Goal: Book appointment/travel/reservation

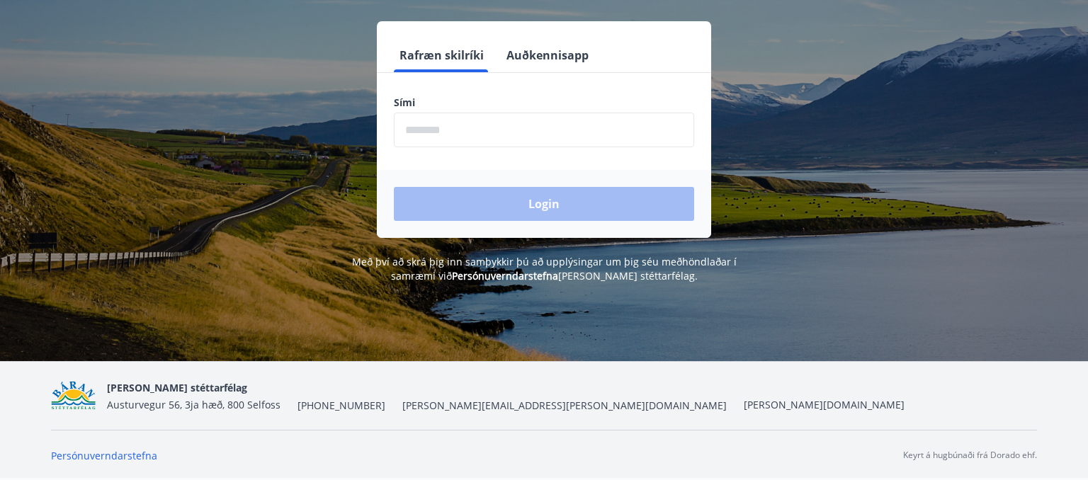
scroll to position [76, 0]
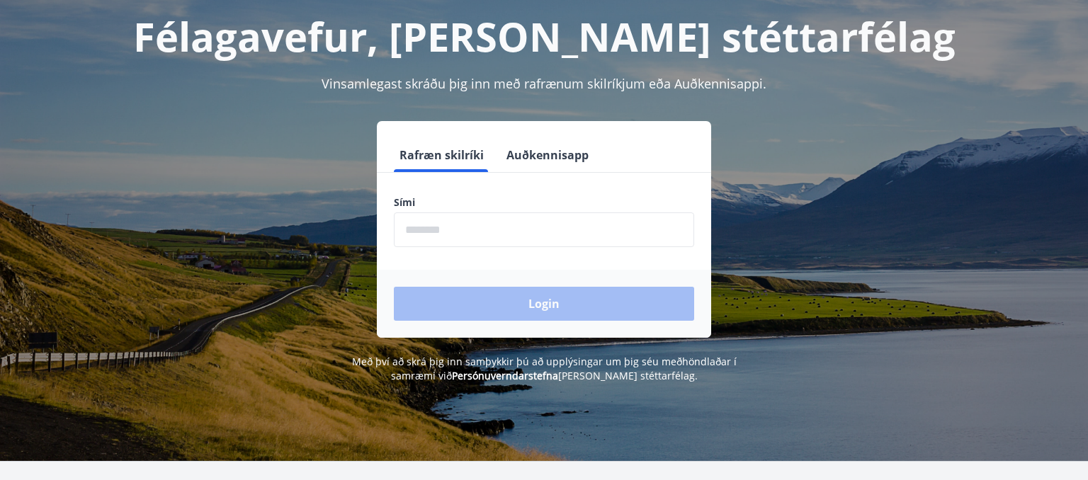
click at [435, 227] on input "phone" at bounding box center [544, 230] width 300 height 35
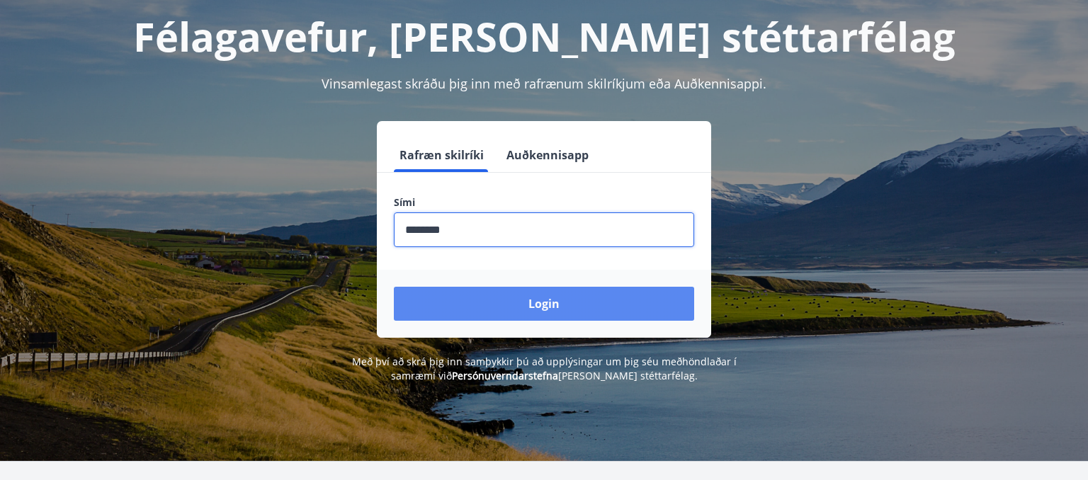
type input "********"
click at [522, 312] on button "Login" at bounding box center [544, 304] width 300 height 34
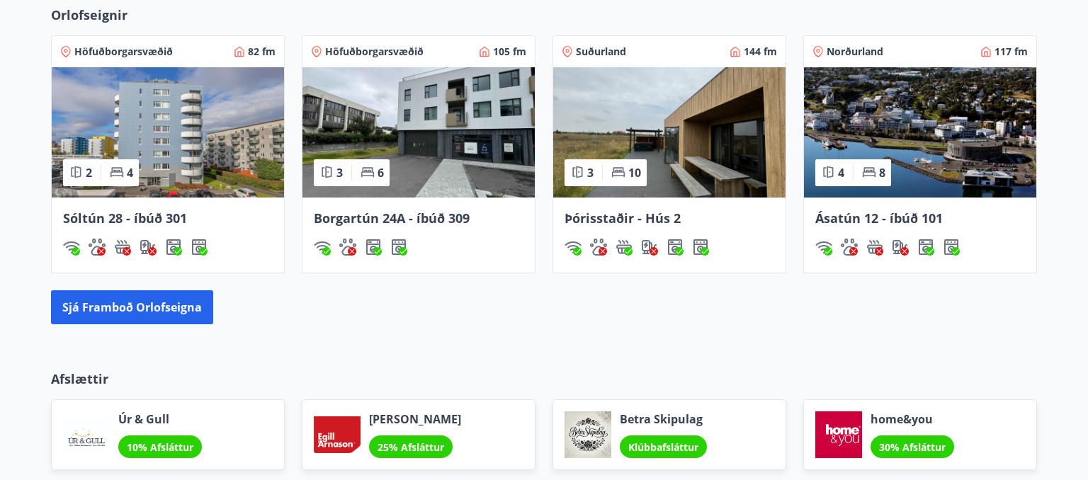
scroll to position [939, 0]
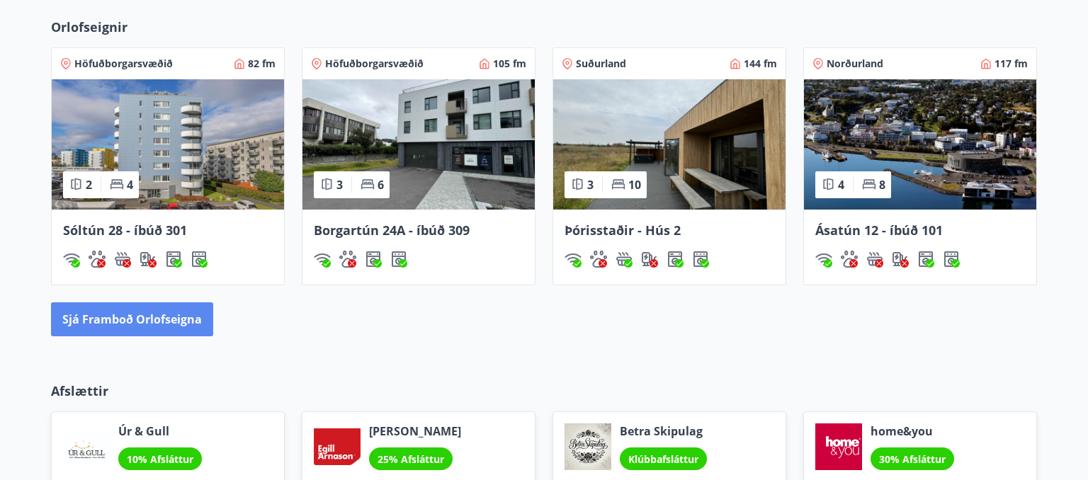
click at [136, 322] on button "Sjá framboð orlofseigna" at bounding box center [132, 319] width 162 height 34
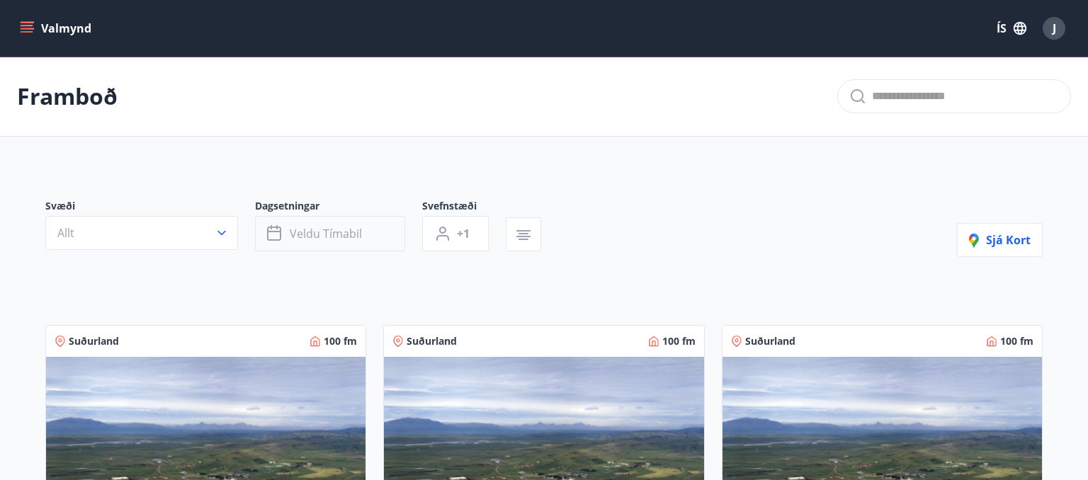
click at [344, 230] on span "Veldu tímabil" at bounding box center [326, 234] width 72 height 16
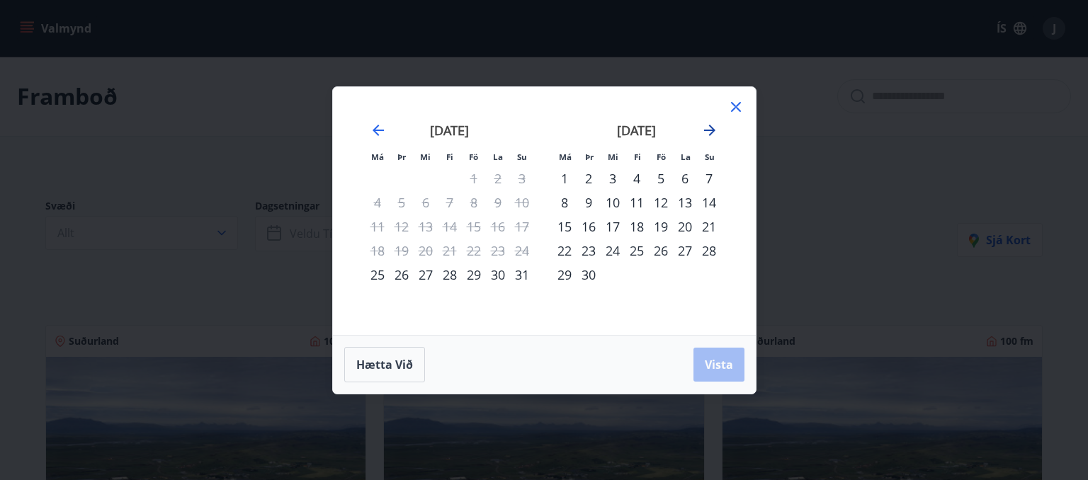
click at [706, 128] on icon "Move forward to switch to the next month." at bounding box center [709, 130] width 17 height 17
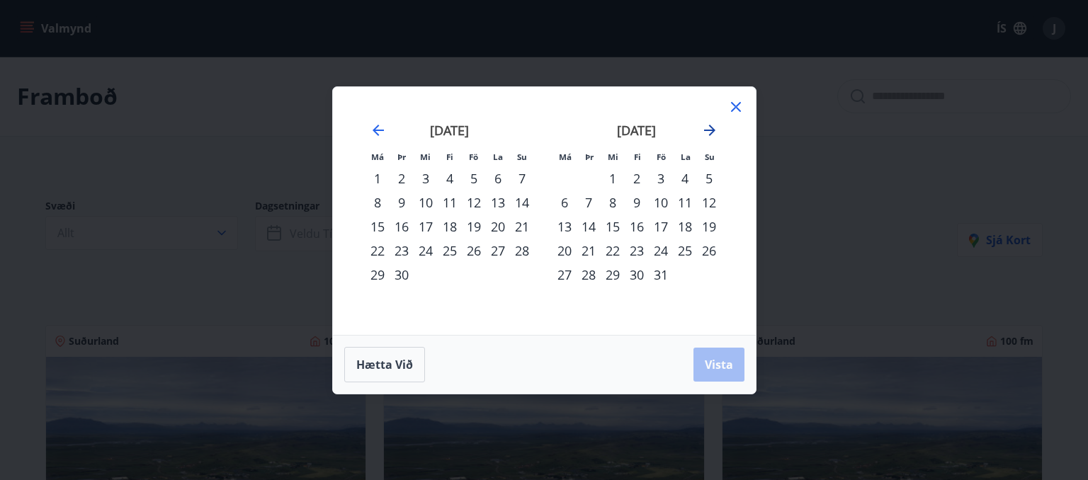
click at [706, 128] on icon "Move forward to switch to the next month." at bounding box center [709, 130] width 17 height 17
click at [662, 254] on div "20" at bounding box center [661, 251] width 24 height 24
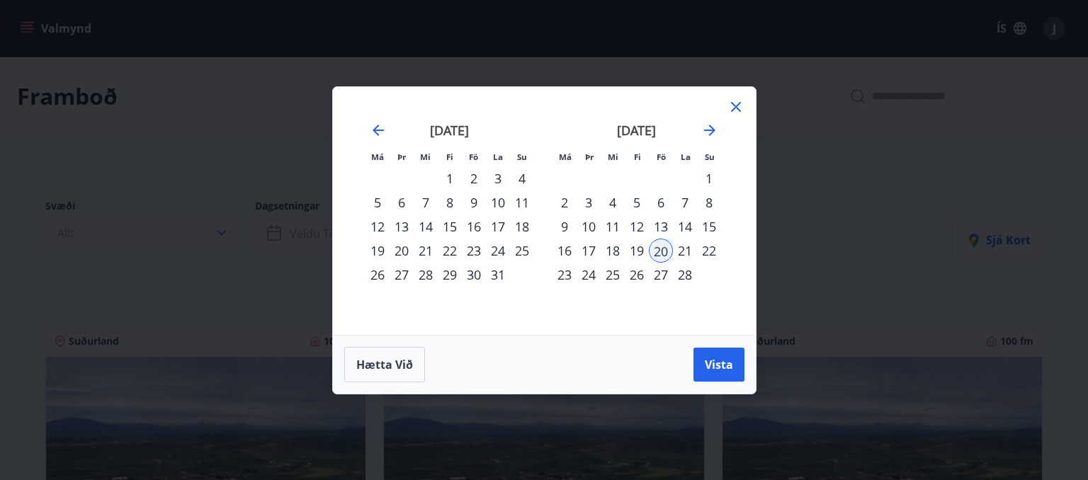
click at [662, 278] on div "27" at bounding box center [661, 275] width 24 height 24
click at [719, 363] on span "Vista" at bounding box center [719, 365] width 28 height 16
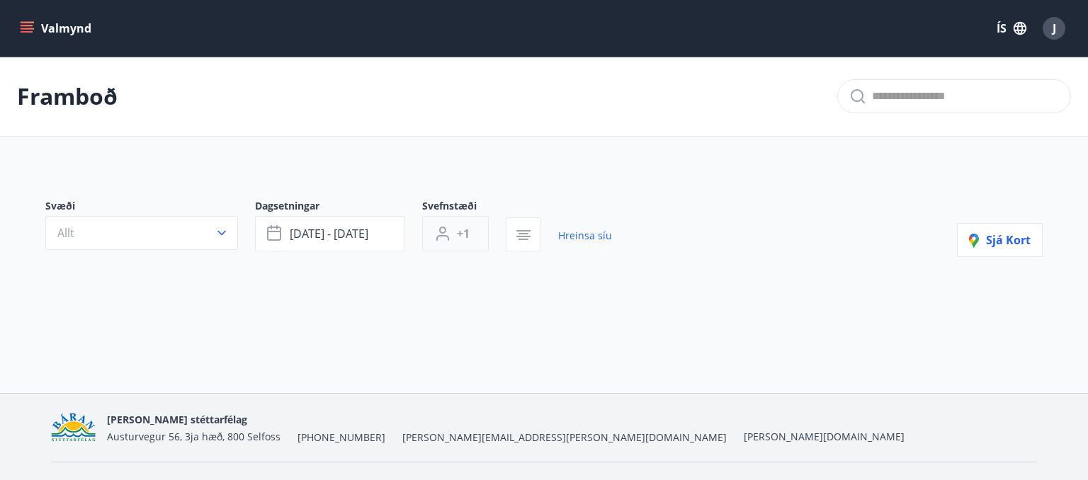
click at [470, 231] on button "+1" at bounding box center [455, 233] width 67 height 35
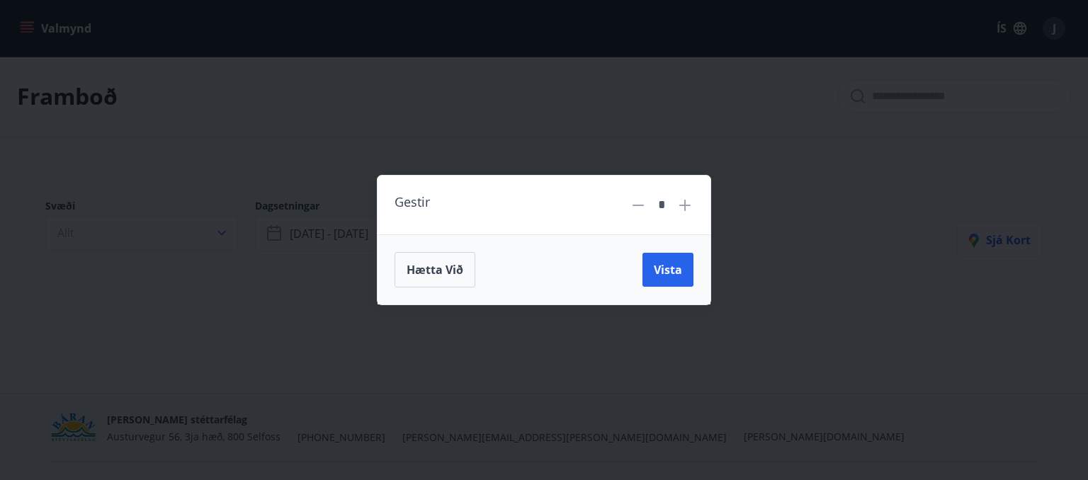
click at [687, 204] on icon at bounding box center [684, 205] width 17 height 17
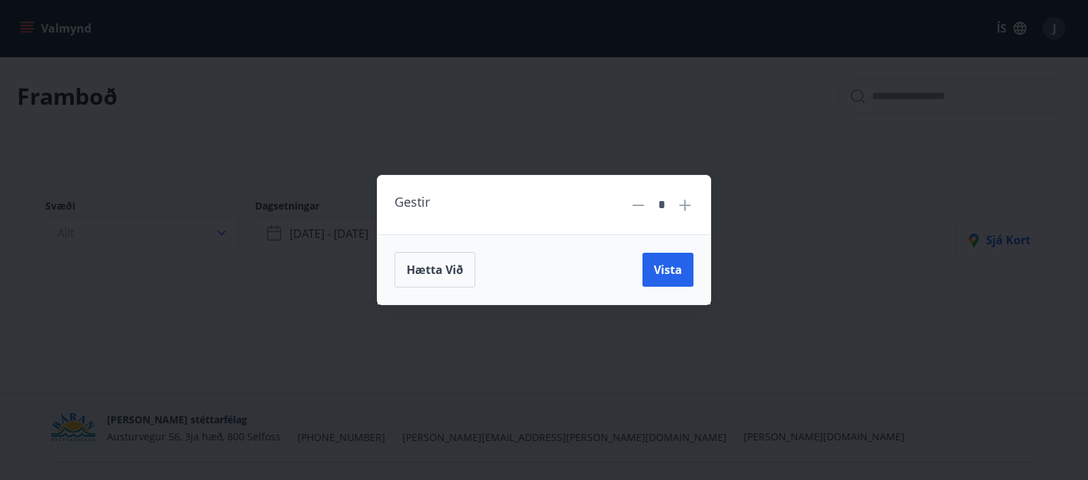
type input "*"
click at [663, 283] on button "Vista" at bounding box center [667, 270] width 51 height 34
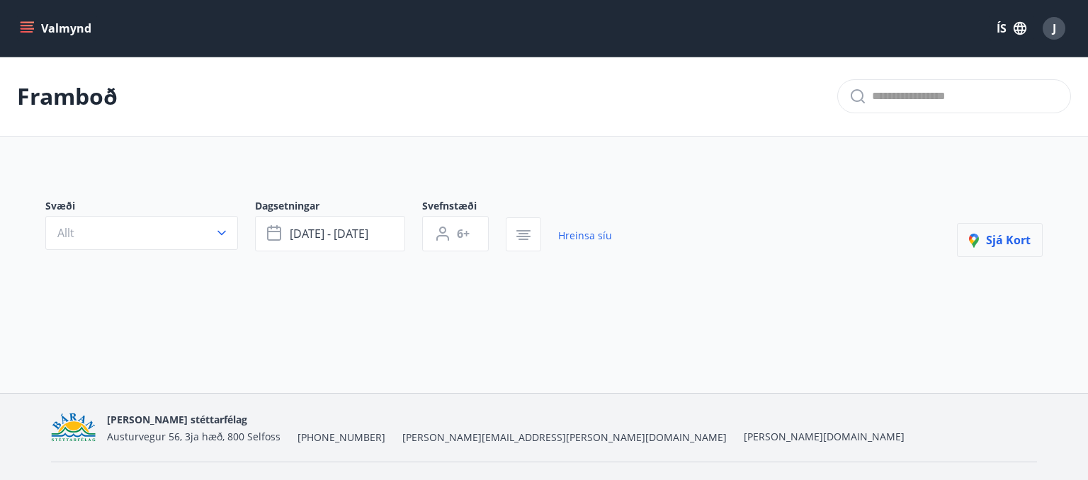
click at [988, 239] on span "Sjá kort" at bounding box center [1000, 240] width 62 height 16
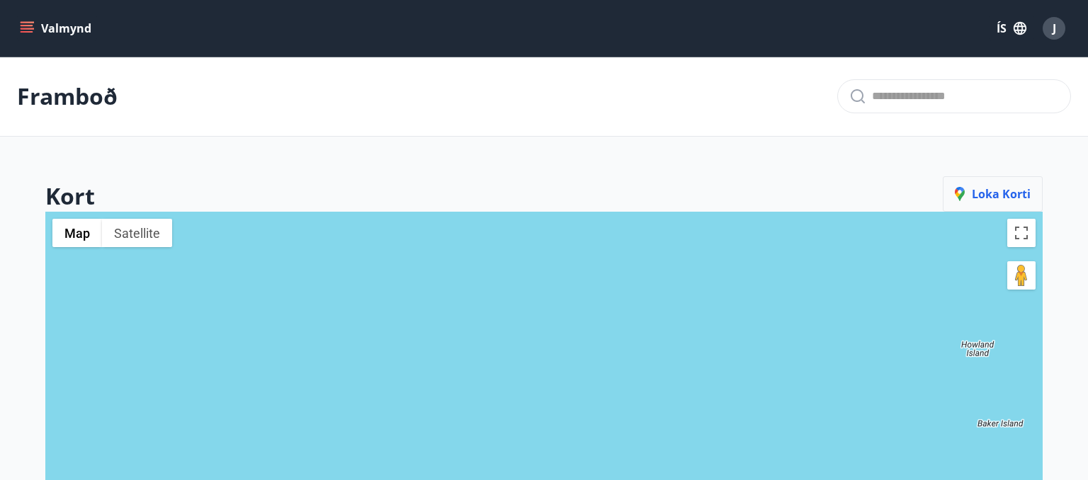
click at [1015, 198] on span "Loka korti" at bounding box center [993, 194] width 76 height 16
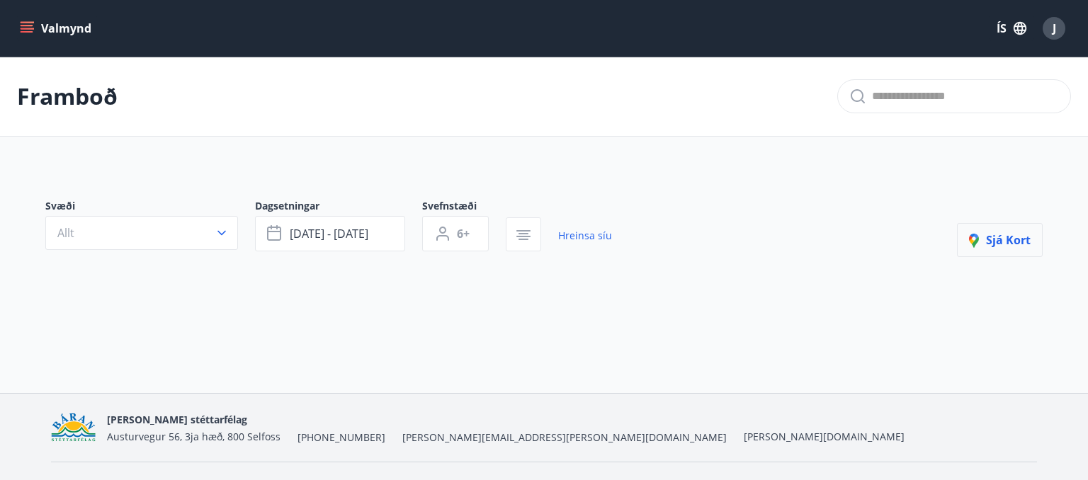
click at [979, 244] on icon "button" at bounding box center [977, 242] width 17 height 17
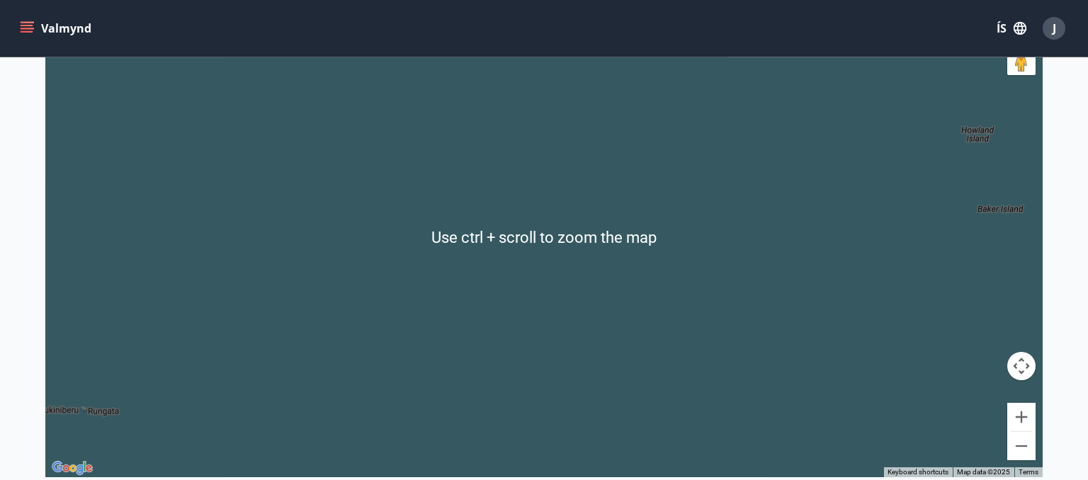
scroll to position [99, 0]
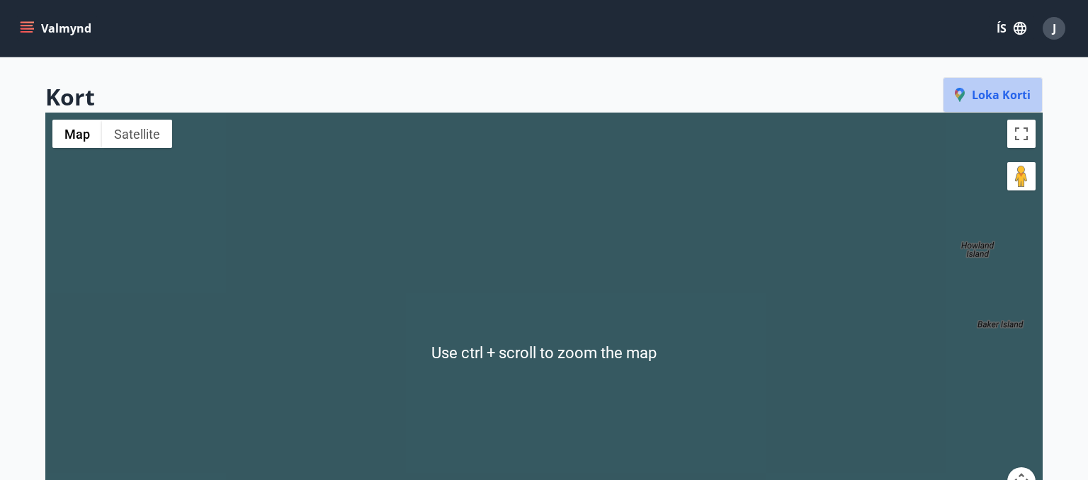
click at [981, 97] on span "Loka korti" at bounding box center [993, 95] width 76 height 16
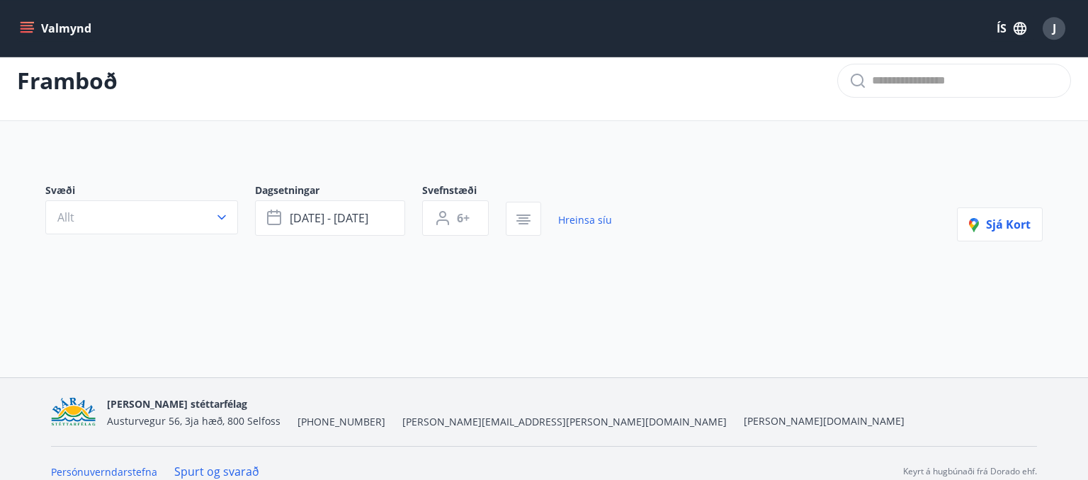
scroll to position [0, 0]
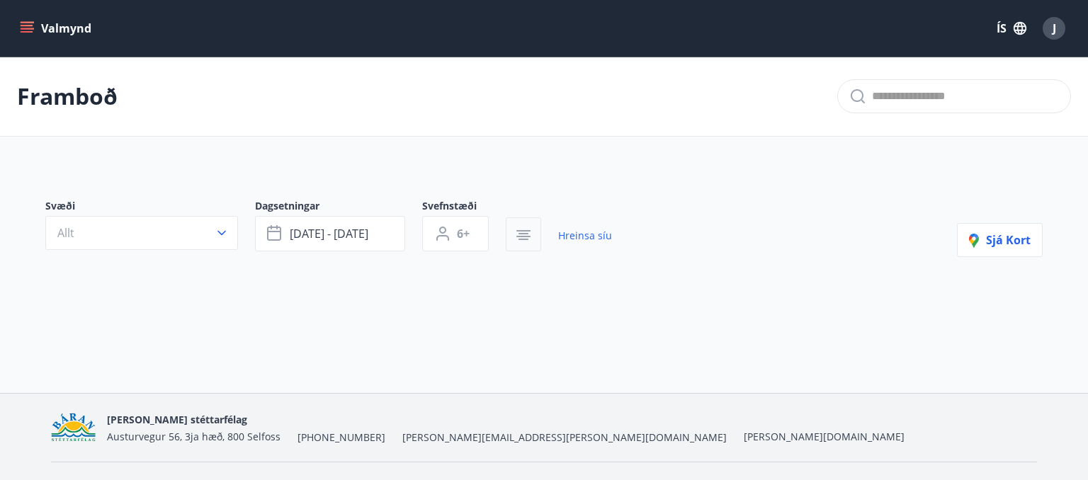
click at [521, 238] on icon "button" at bounding box center [523, 235] width 17 height 17
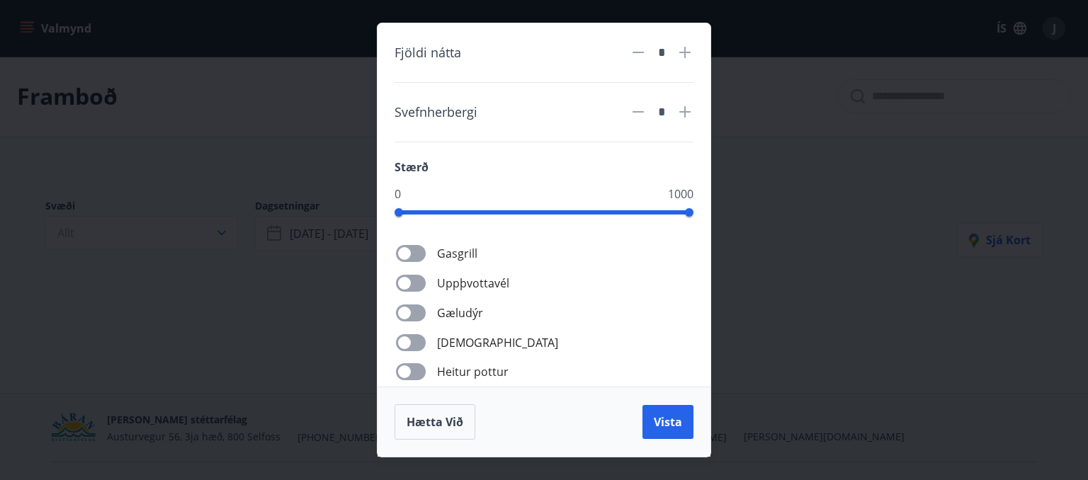
click at [689, 52] on icon at bounding box center [684, 52] width 11 height 11
click at [690, 53] on icon at bounding box center [684, 52] width 11 height 11
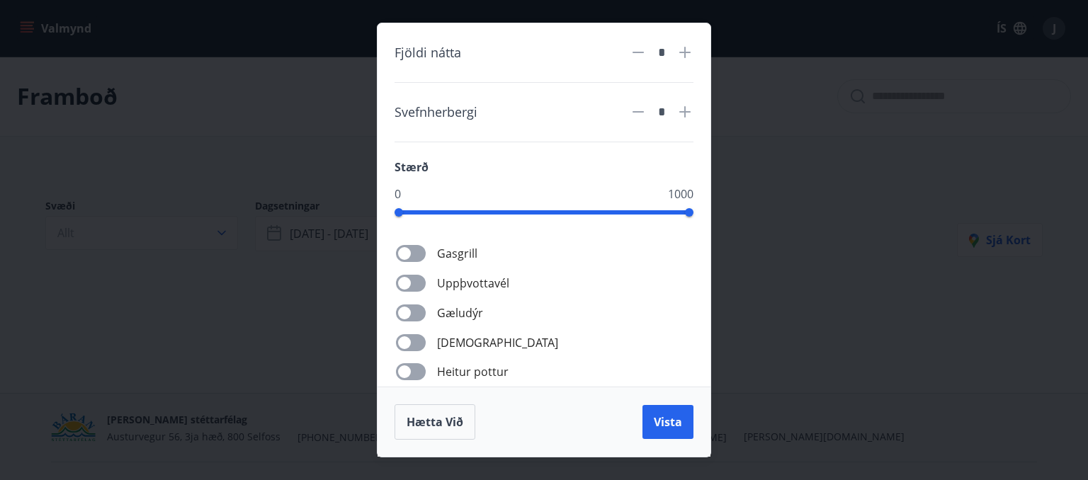
type input "*"
click at [679, 108] on icon at bounding box center [684, 111] width 17 height 17
type input "*"
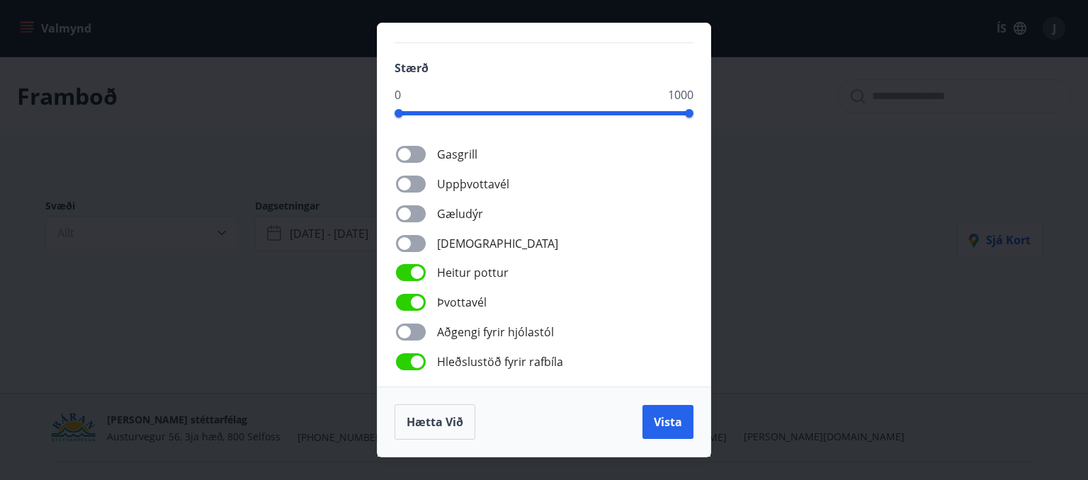
scroll to position [110, 0]
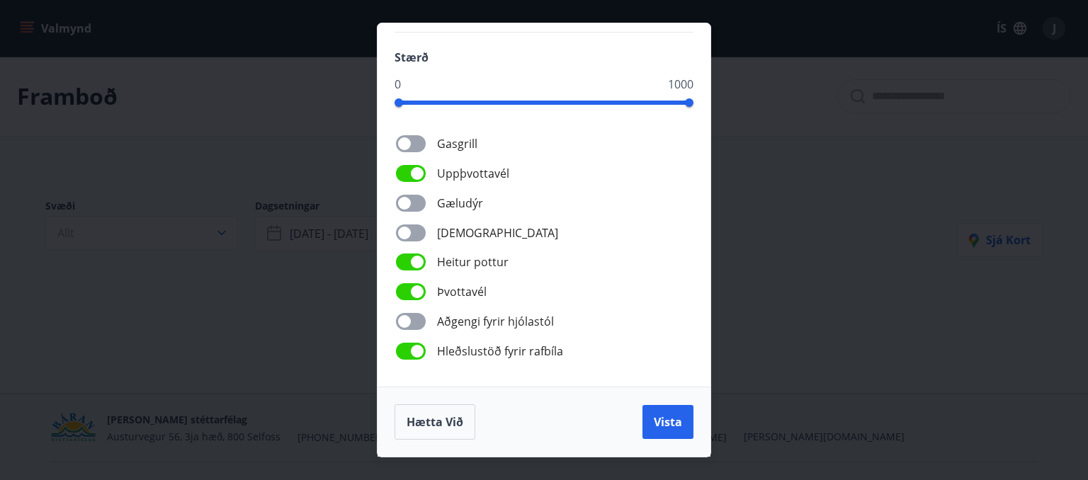
click at [413, 135] on span at bounding box center [411, 143] width 30 height 17
click at [662, 415] on span "Vista" at bounding box center [668, 422] width 28 height 16
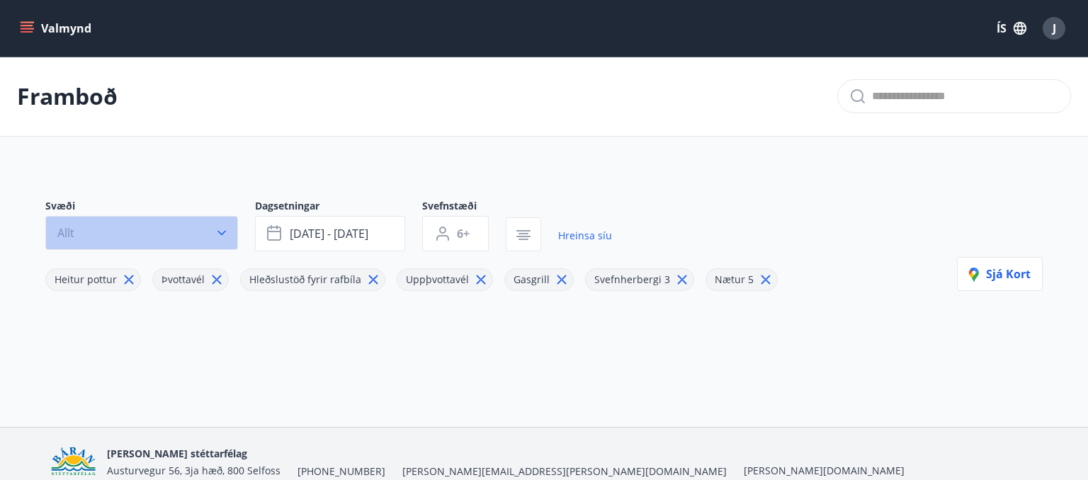
click at [215, 224] on button "Allt" at bounding box center [141, 233] width 193 height 34
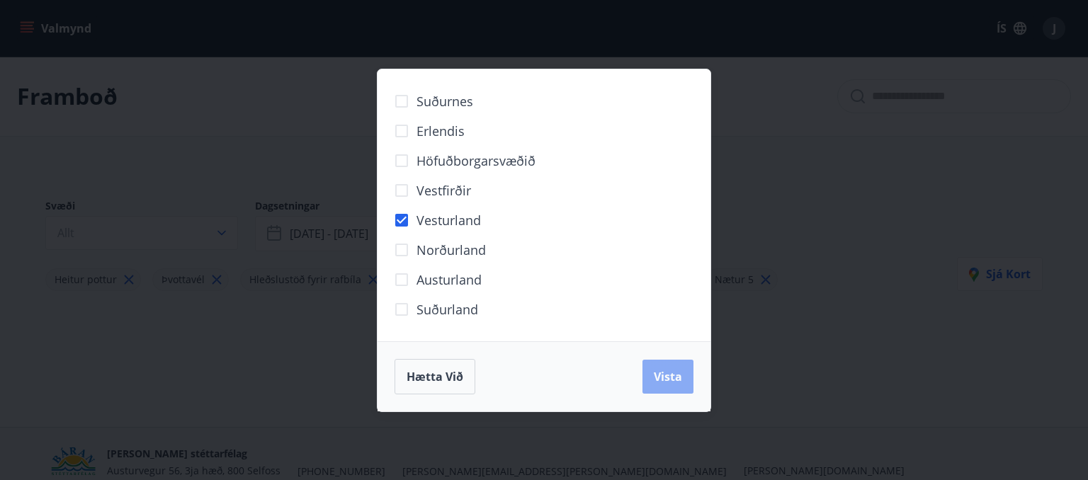
click at [653, 373] on button "Vista" at bounding box center [667, 377] width 51 height 34
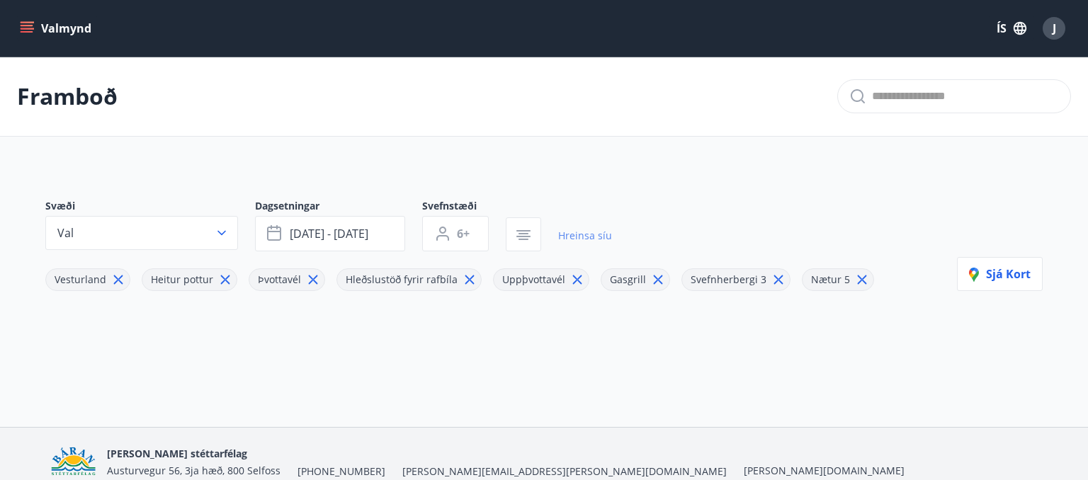
click at [587, 239] on link "Hreinsa síu" at bounding box center [585, 235] width 54 height 31
type input "*"
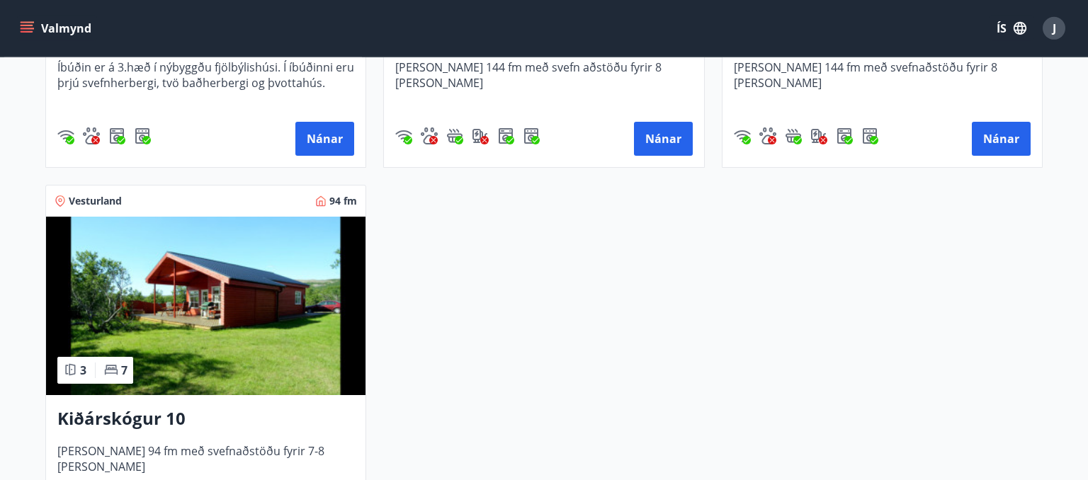
scroll to position [1296, 0]
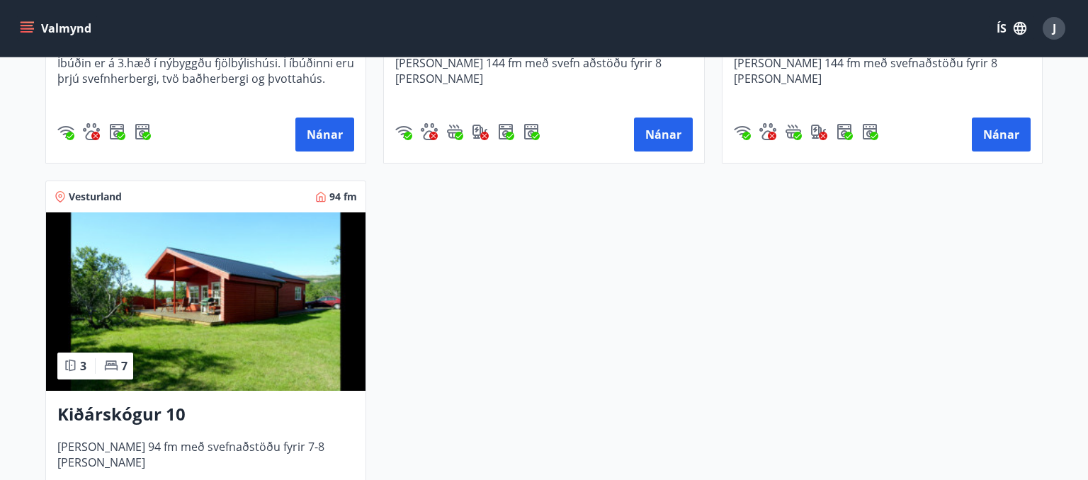
click at [254, 319] on img at bounding box center [205, 302] width 319 height 179
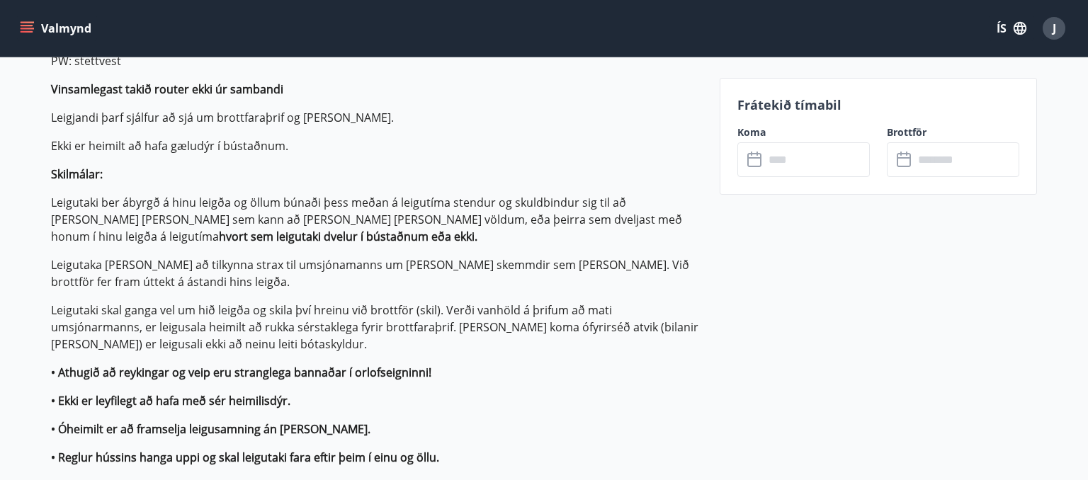
scroll to position [798, 0]
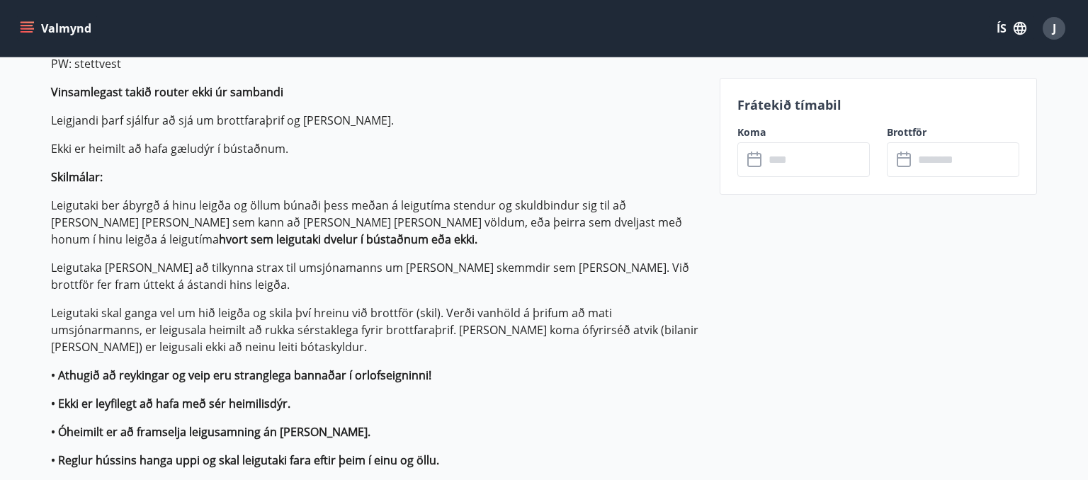
click at [822, 166] on input "text" at bounding box center [817, 159] width 106 height 35
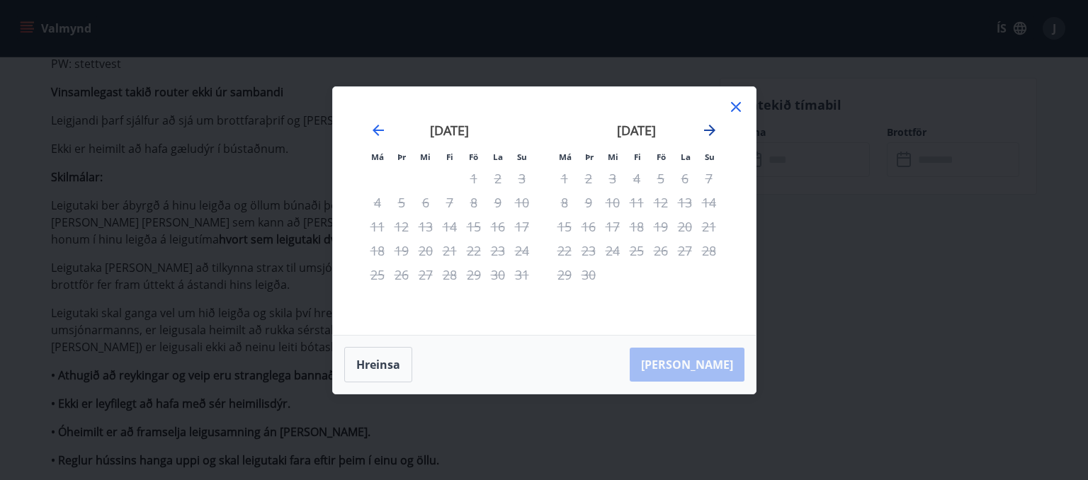
click at [707, 124] on icon "Move forward to switch to the next month." at bounding box center [709, 130] width 17 height 17
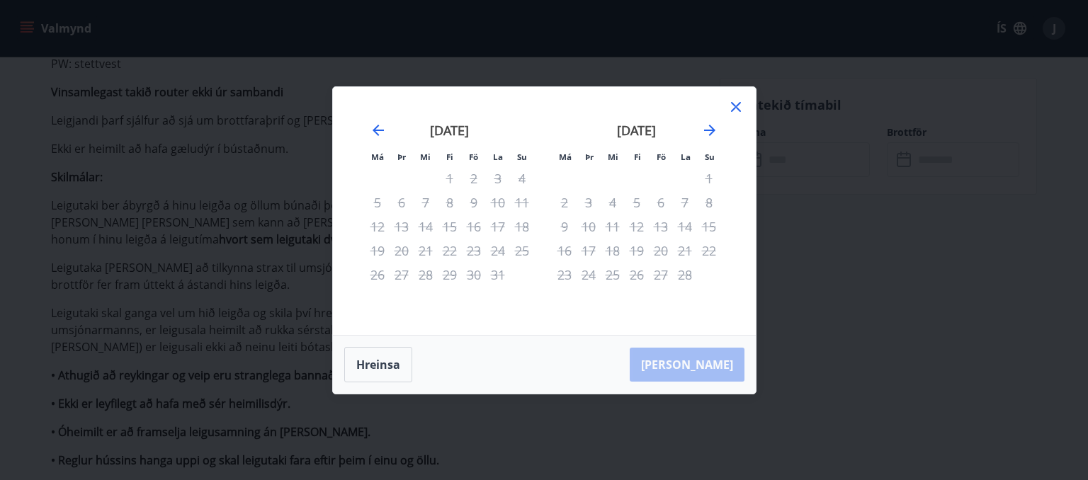
click at [735, 109] on icon at bounding box center [736, 106] width 17 height 17
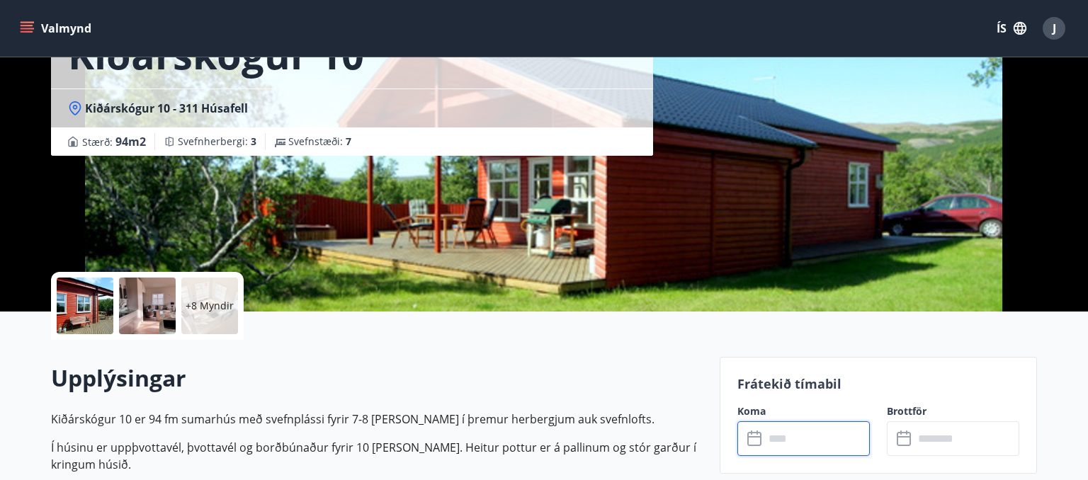
scroll to position [0, 0]
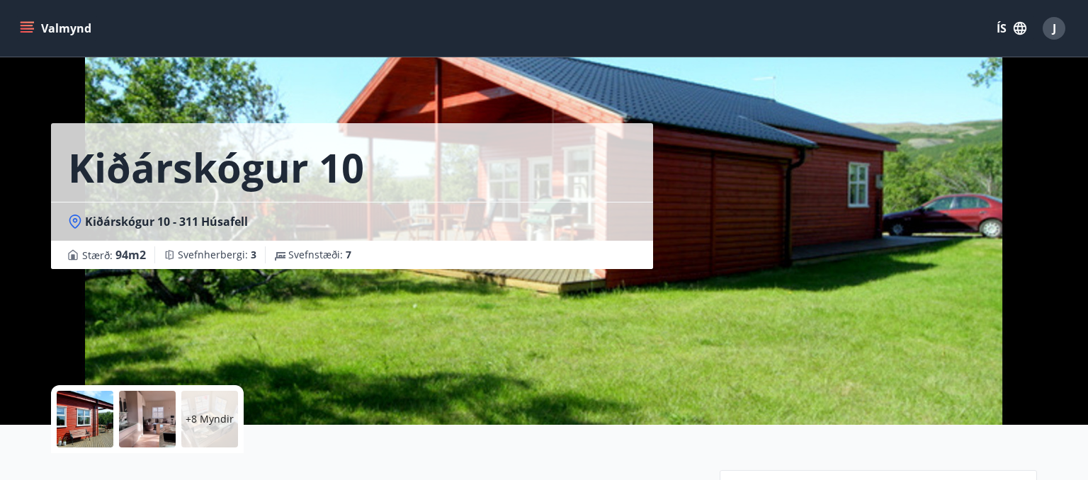
click at [33, 26] on icon "menu" at bounding box center [27, 28] width 14 height 14
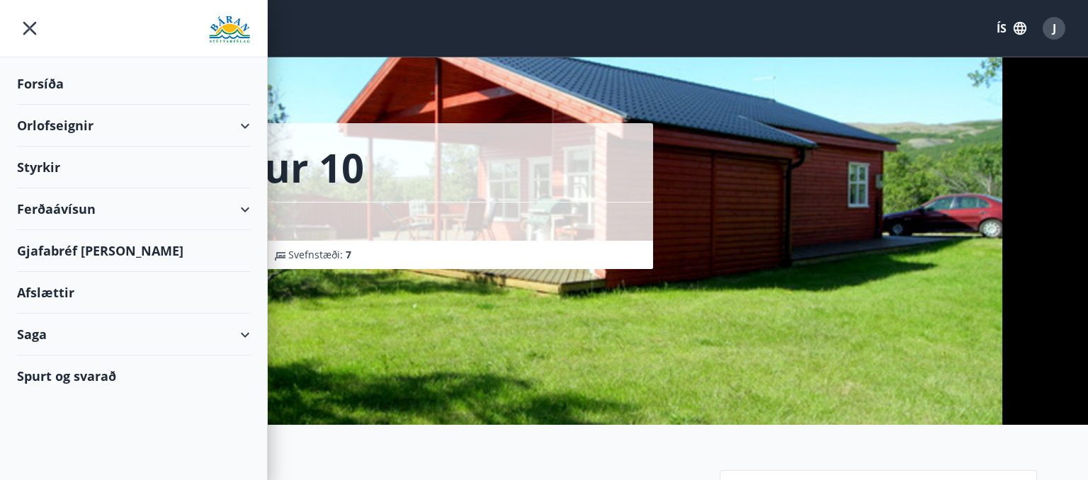
click at [254, 134] on div "Orlofseignir" at bounding box center [133, 126] width 267 height 42
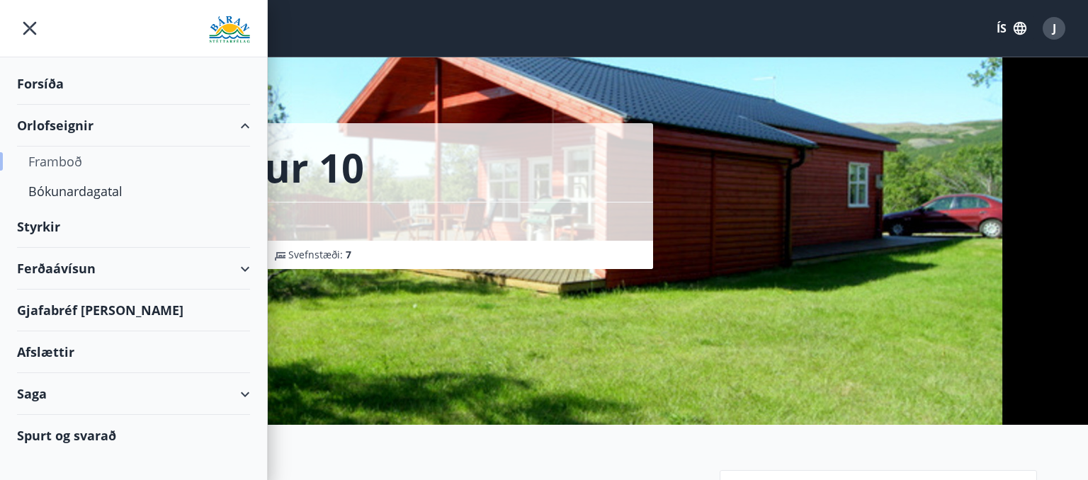
click at [208, 171] on div "Framboð" at bounding box center [133, 162] width 210 height 30
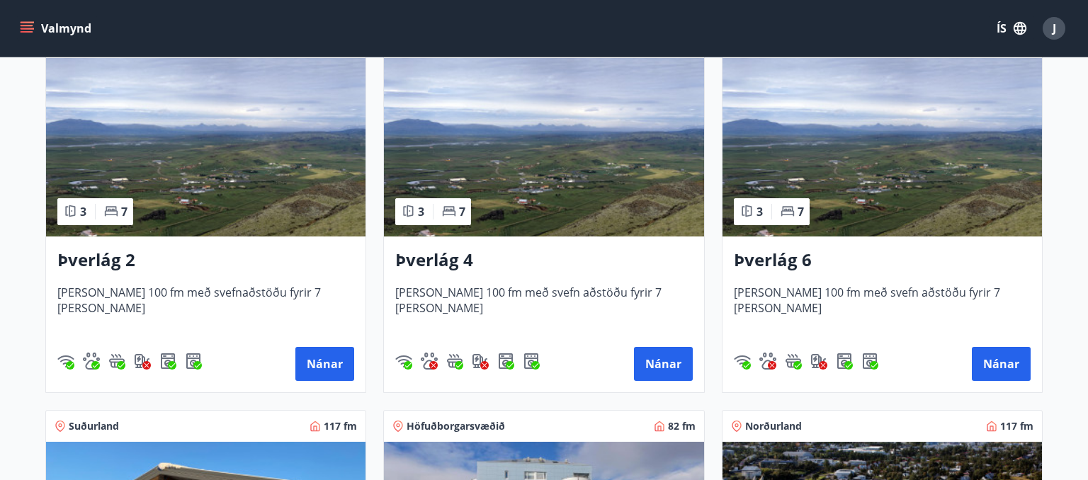
scroll to position [199, 0]
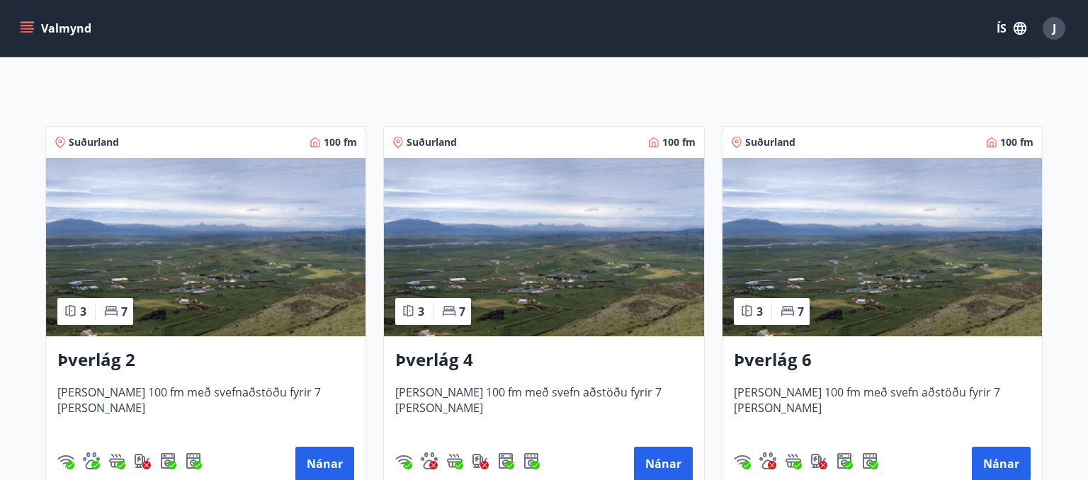
click at [221, 261] on img at bounding box center [205, 247] width 319 height 179
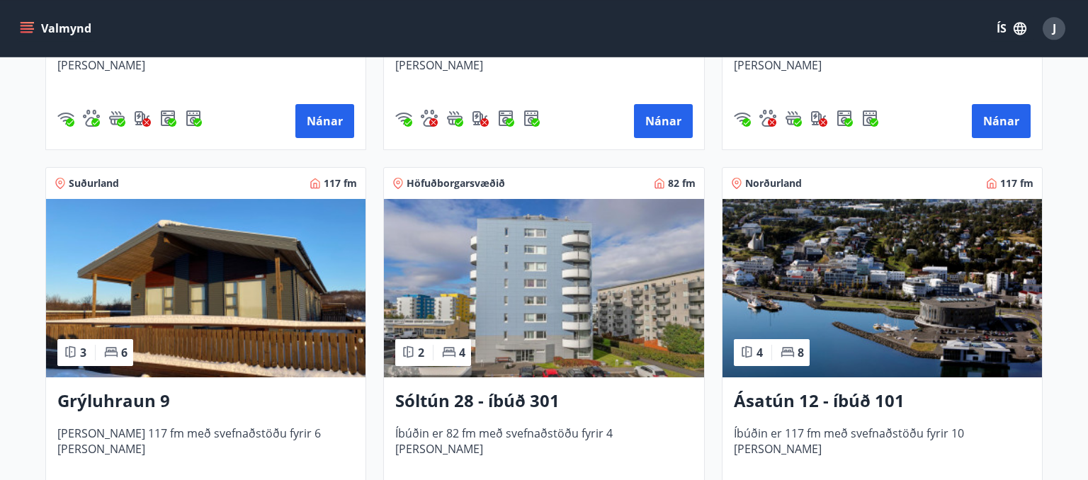
scroll to position [598, 0]
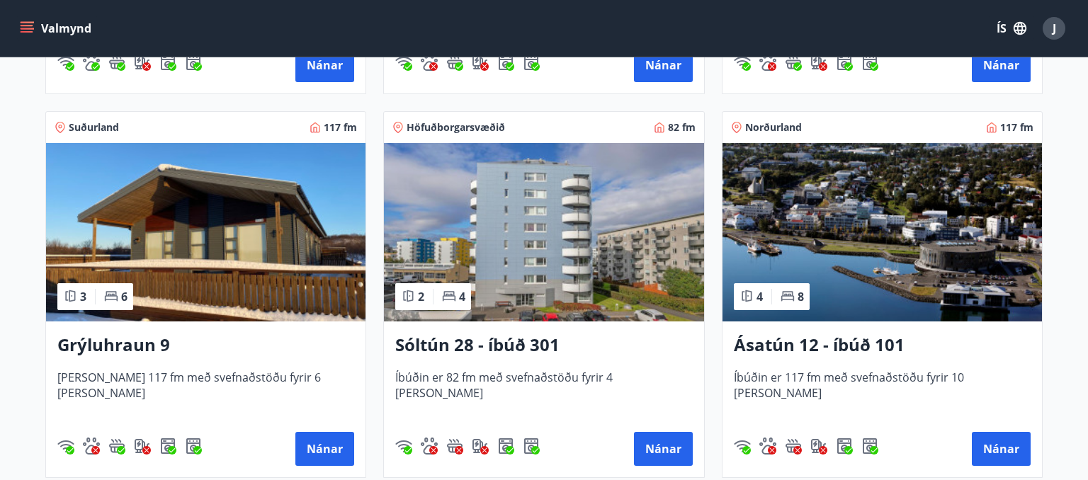
click at [238, 256] on img at bounding box center [205, 232] width 319 height 179
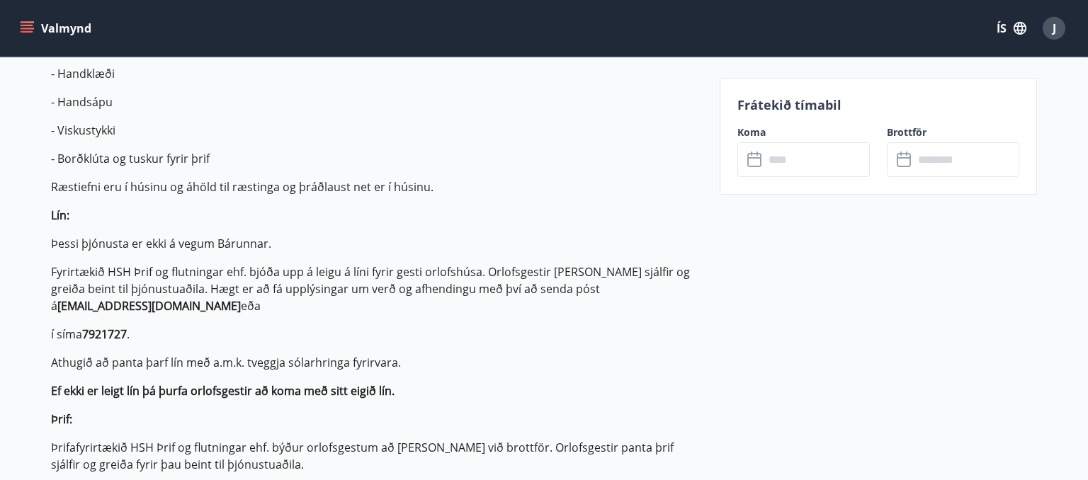
scroll to position [698, 0]
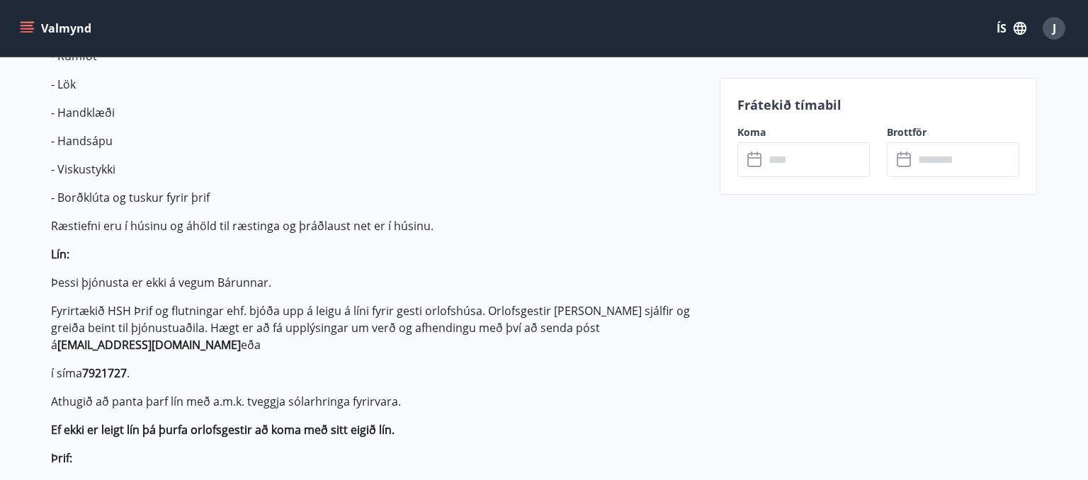
click at [760, 159] on icon at bounding box center [755, 160] width 17 height 17
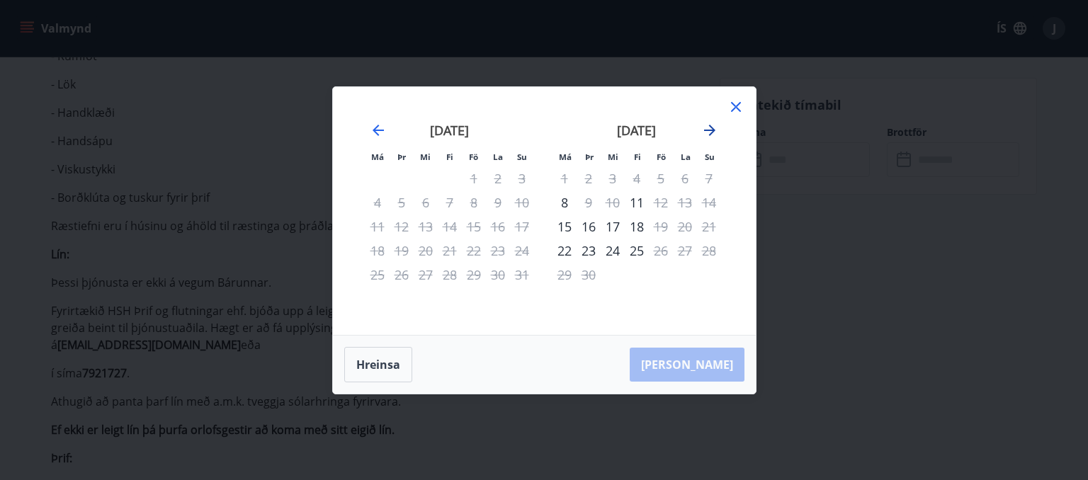
click at [716, 126] on icon "Move forward to switch to the next month." at bounding box center [709, 130] width 17 height 17
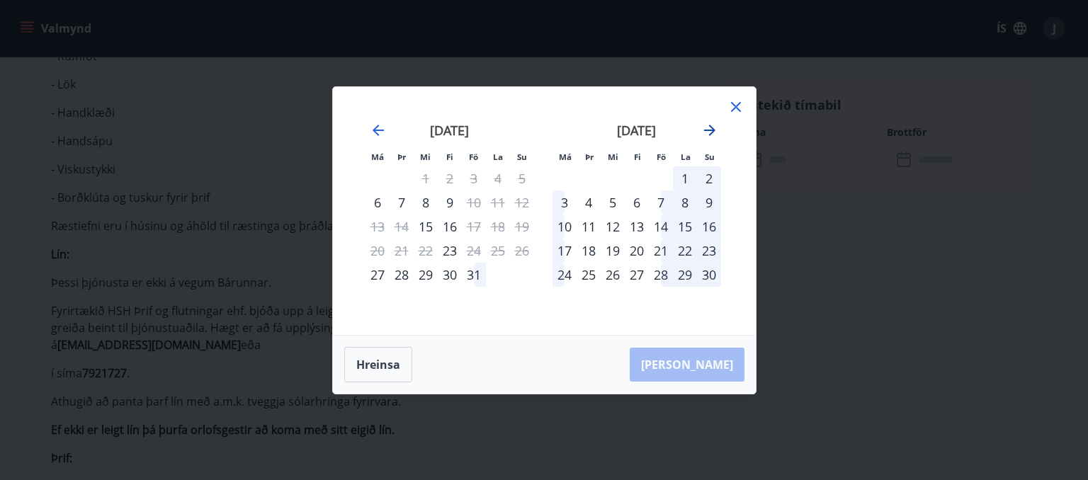
click at [716, 126] on icon "Move forward to switch to the next month." at bounding box center [709, 130] width 17 height 17
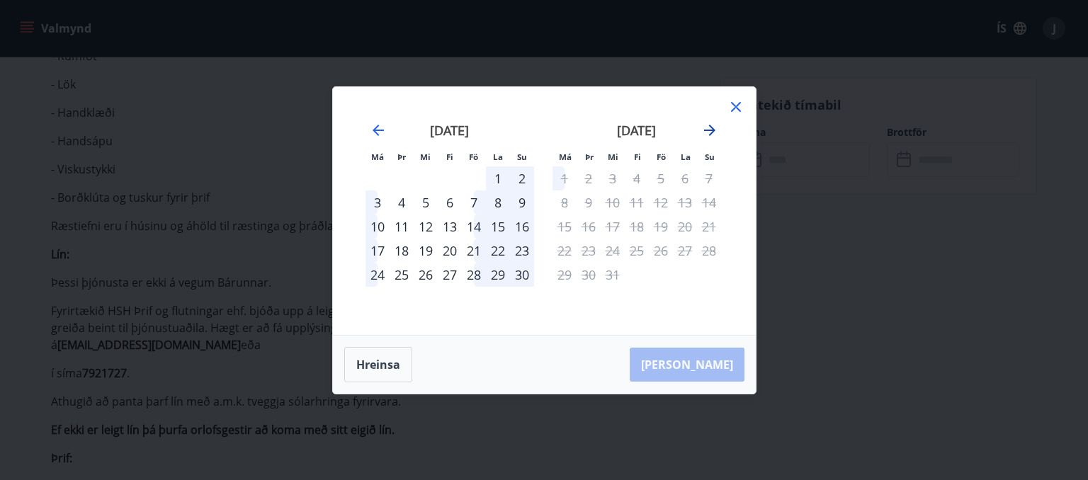
click at [716, 126] on icon "Move forward to switch to the next month." at bounding box center [709, 130] width 17 height 17
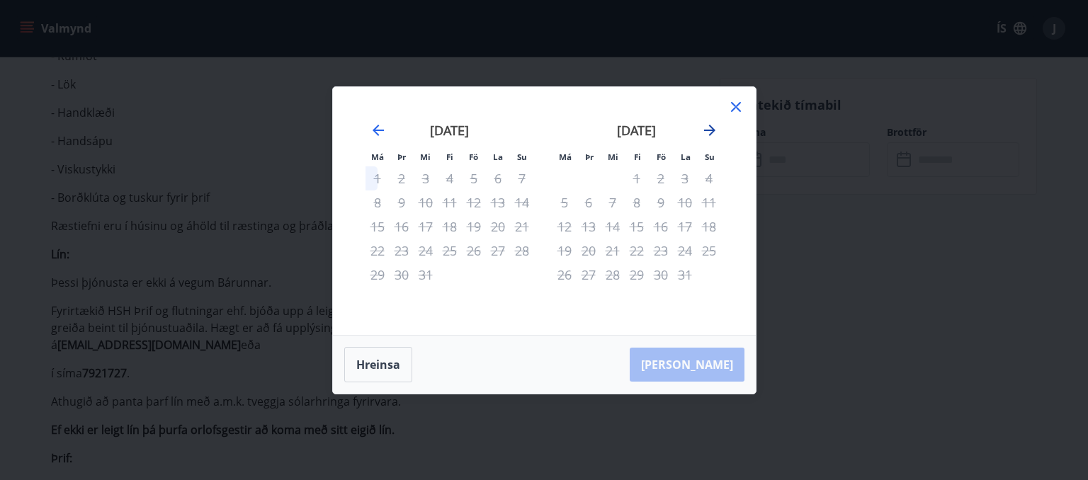
click at [716, 126] on icon "Move forward to switch to the next month." at bounding box center [709, 130] width 17 height 17
click at [737, 106] on icon at bounding box center [736, 107] width 10 height 10
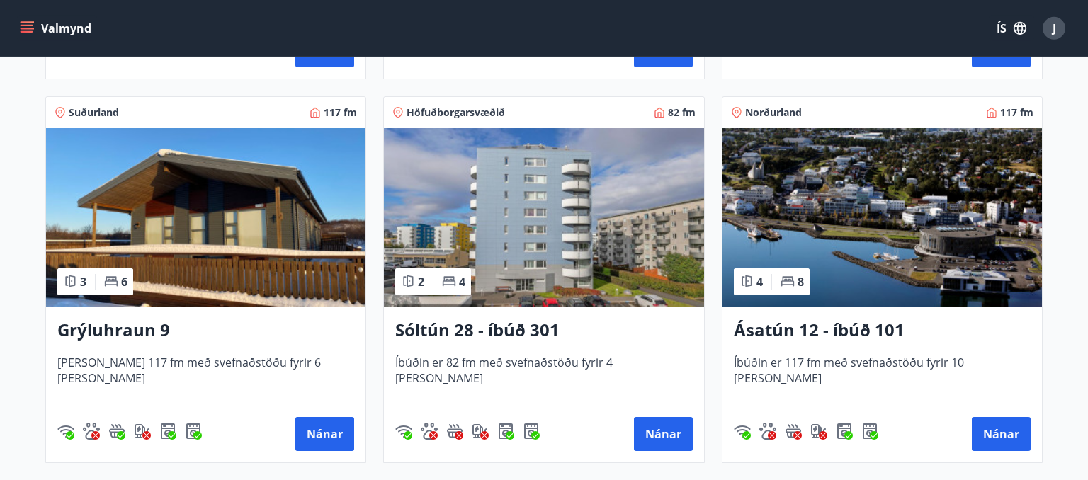
scroll to position [598, 0]
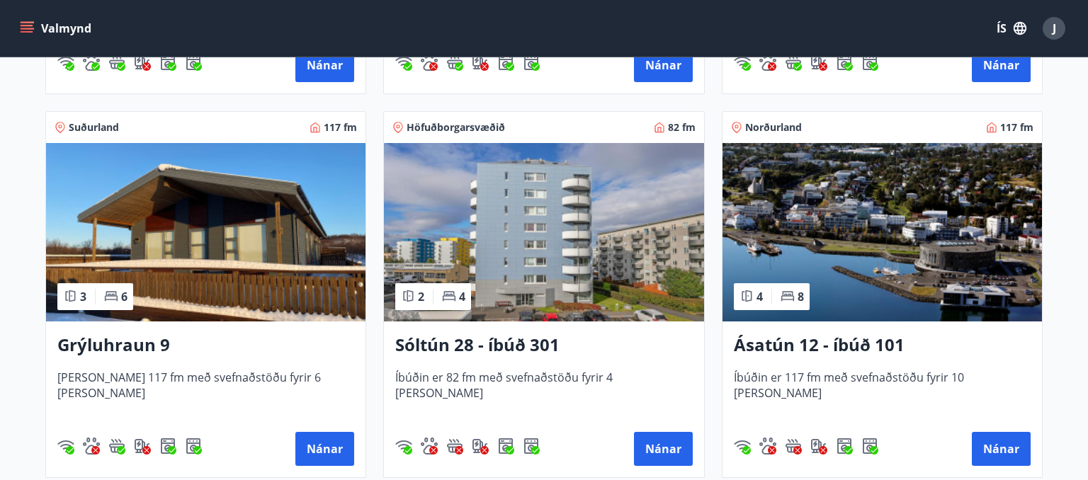
click at [898, 257] on img at bounding box center [882, 232] width 319 height 179
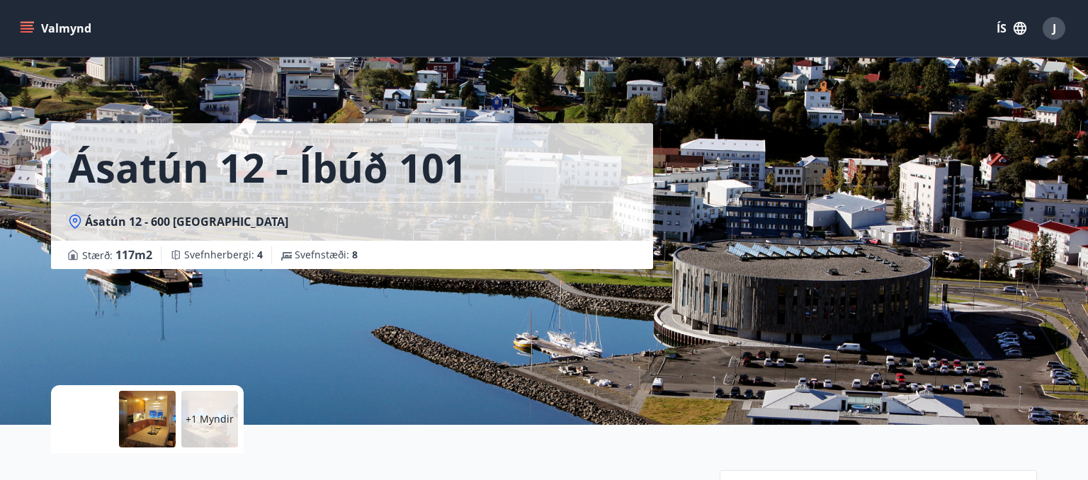
scroll to position [199, 0]
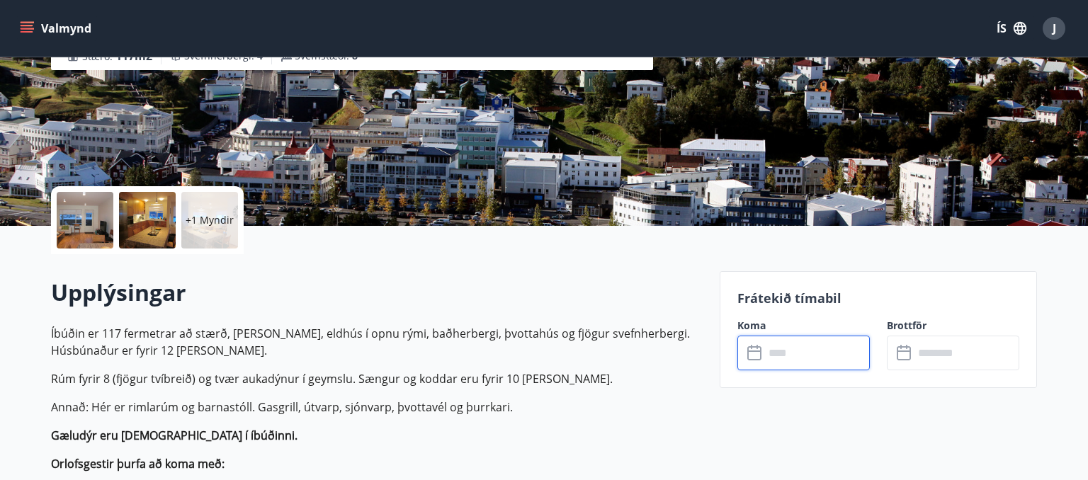
click at [798, 353] on input "text" at bounding box center [817, 353] width 106 height 35
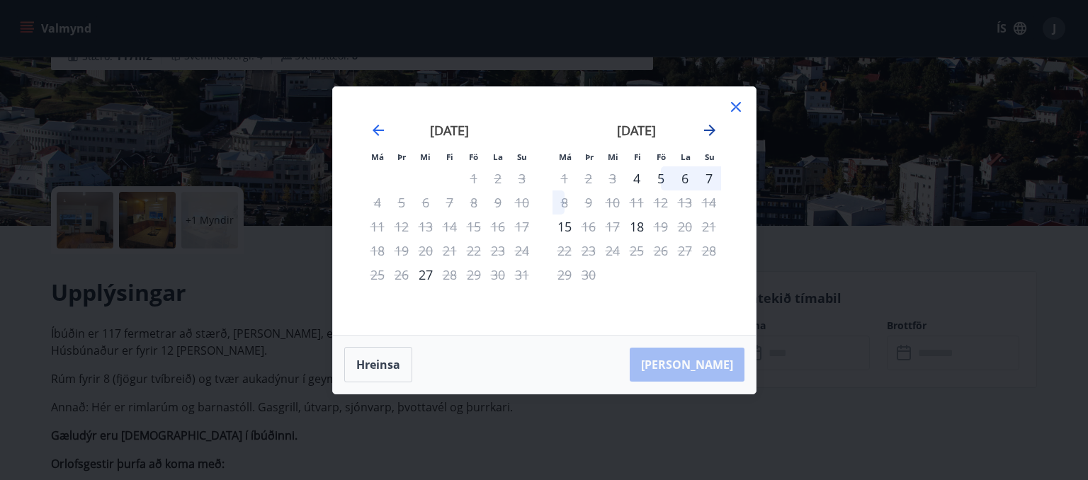
click at [710, 130] on icon "Move forward to switch to the next month." at bounding box center [709, 130] width 11 height 11
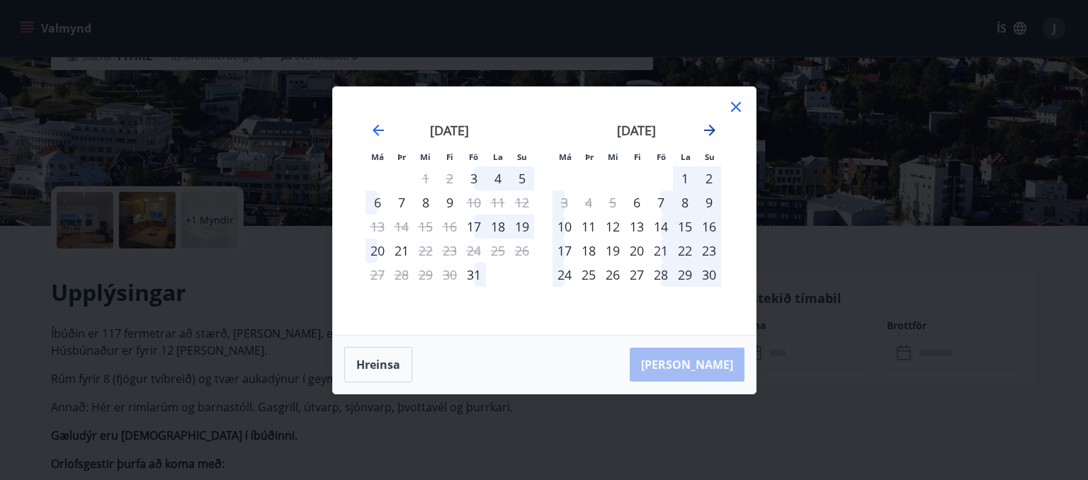
click at [710, 130] on icon "Move forward to switch to the next month." at bounding box center [709, 130] width 11 height 11
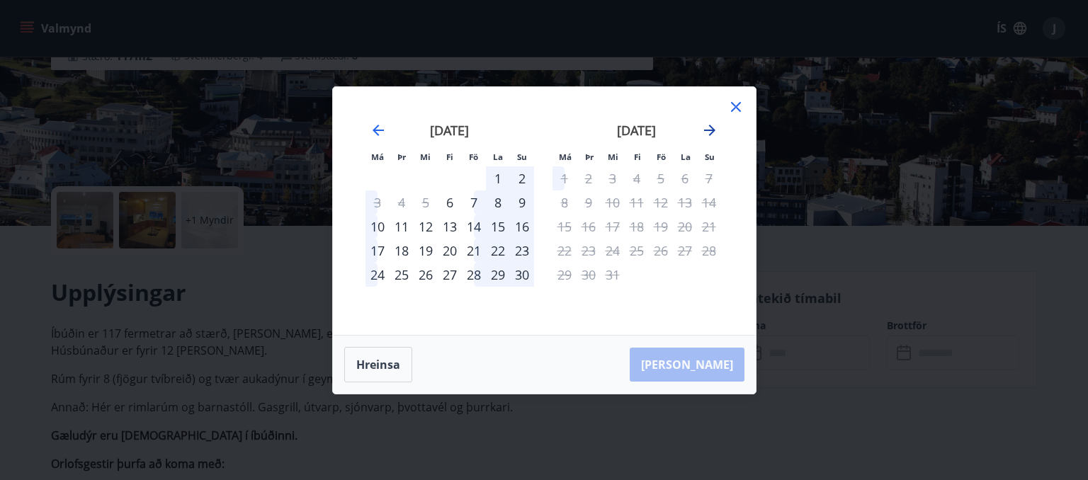
click at [710, 130] on icon "Move forward to switch to the next month." at bounding box center [709, 130] width 11 height 11
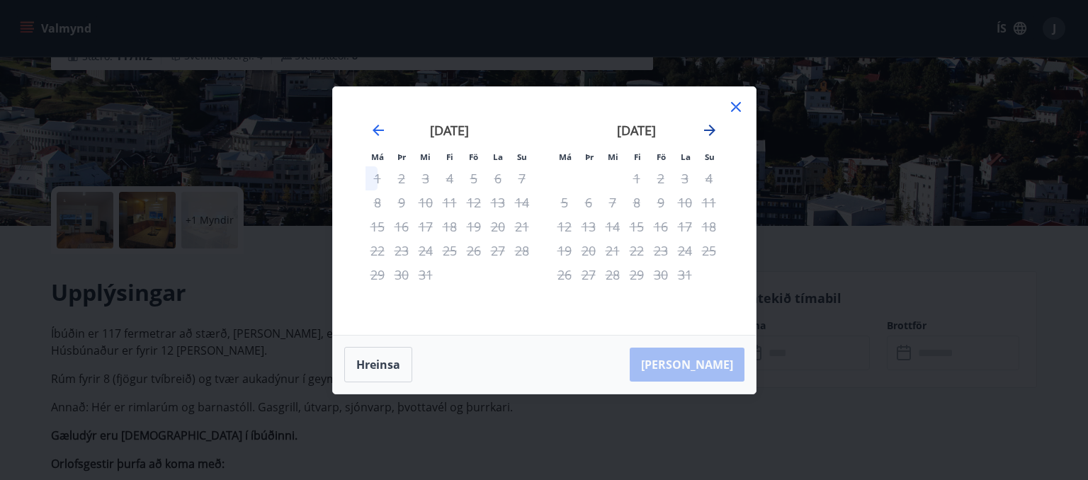
click at [710, 130] on icon "Move forward to switch to the next month." at bounding box center [709, 130] width 11 height 11
click at [732, 107] on icon at bounding box center [736, 106] width 17 height 17
